Goal: Find specific page/section: Find specific page/section

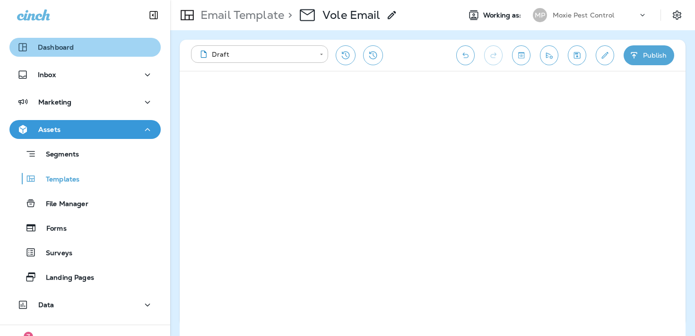
click at [105, 48] on div "Dashboard" at bounding box center [85, 47] width 136 height 11
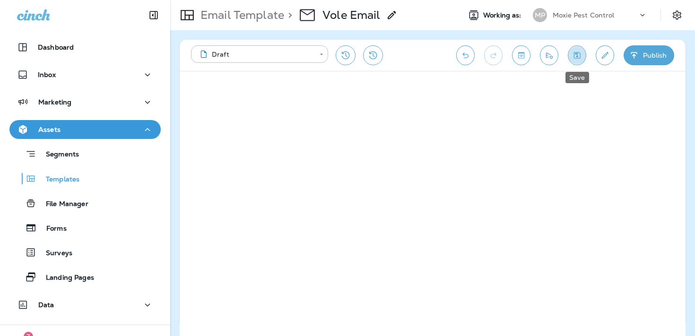
click at [570, 55] on button "Save" at bounding box center [577, 55] width 18 height 20
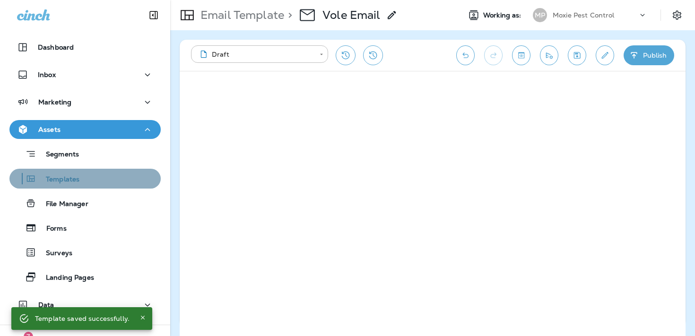
click at [72, 174] on div "Templates" at bounding box center [46, 179] width 66 height 14
